Goal: Information Seeking & Learning: Learn about a topic

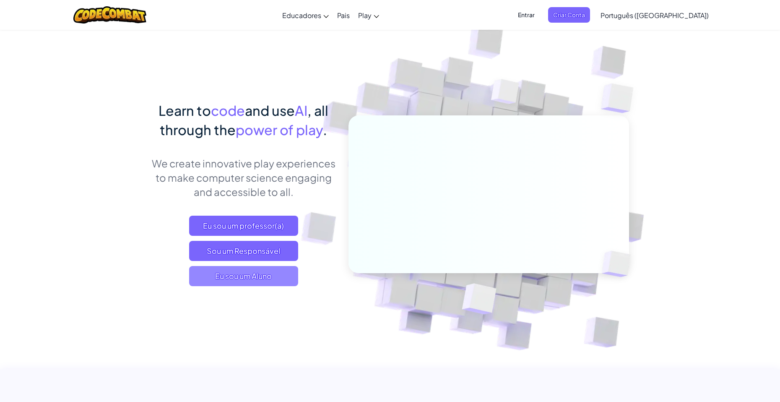
click at [239, 280] on span "Eu sou um Aluno" at bounding box center [243, 276] width 109 height 20
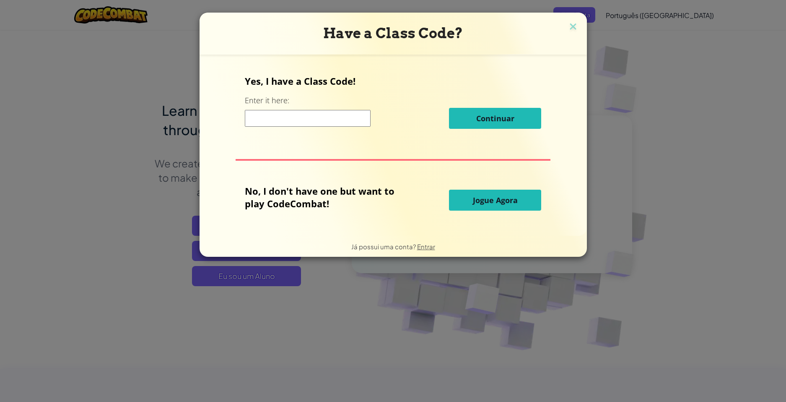
click at [509, 202] on span "Jogue Agora" at bounding box center [495, 200] width 45 height 10
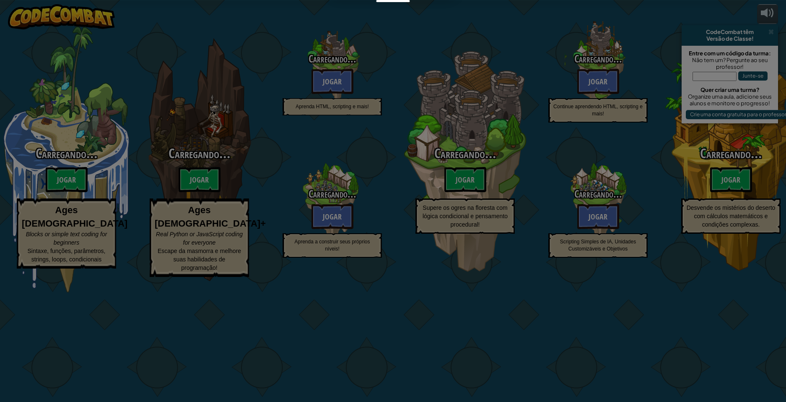
select select "pt-BR"
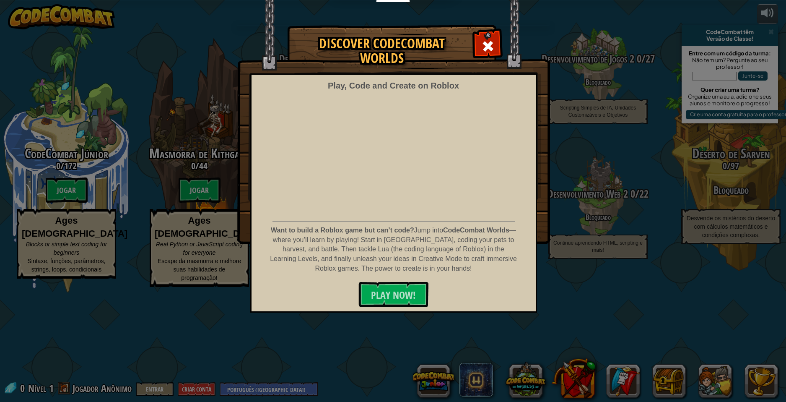
drag, startPoint x: 485, startPoint y: 36, endPoint x: 478, endPoint y: 35, distance: 7.2
click at [479, 35] on div at bounding box center [488, 45] width 26 height 26
